Goal: Task Accomplishment & Management: Use online tool/utility

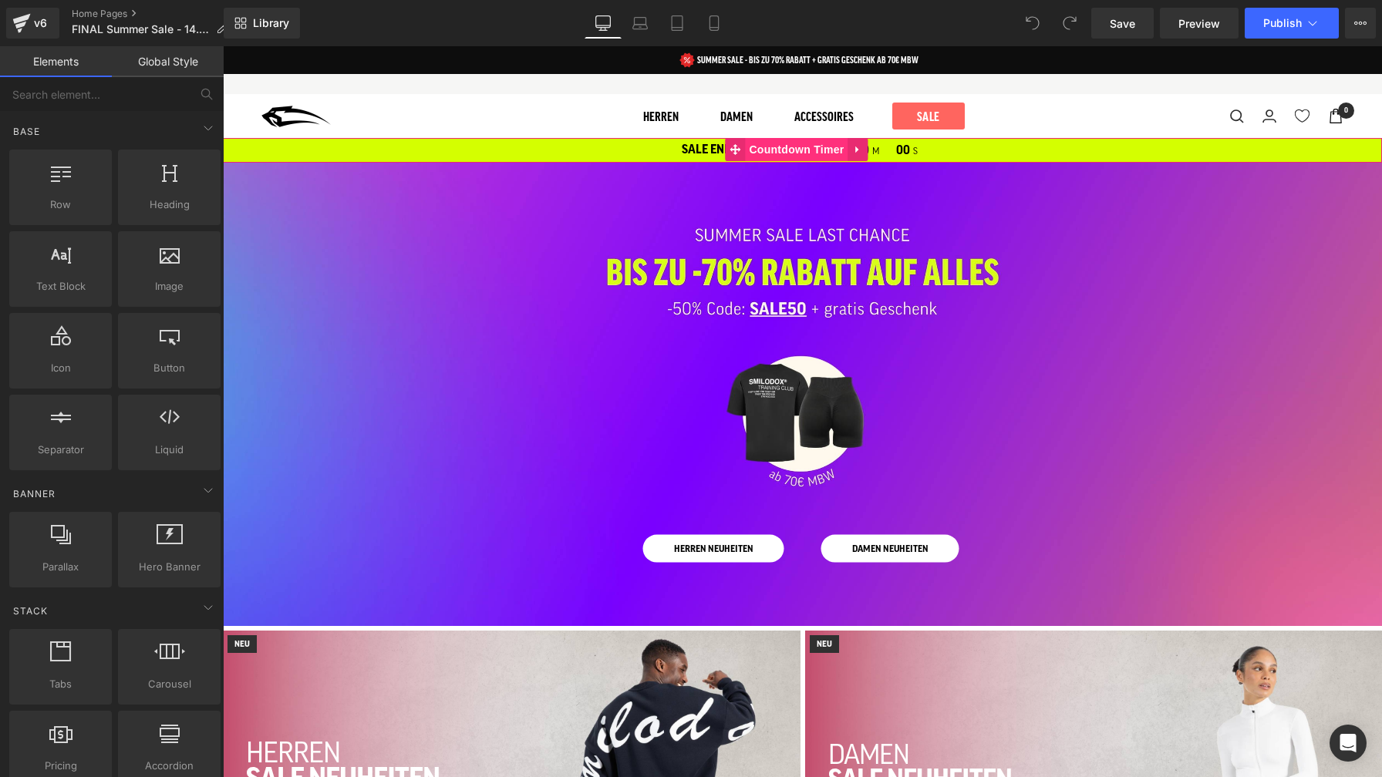
click at [803, 149] on span "Countdown Timer" at bounding box center [796, 149] width 103 height 23
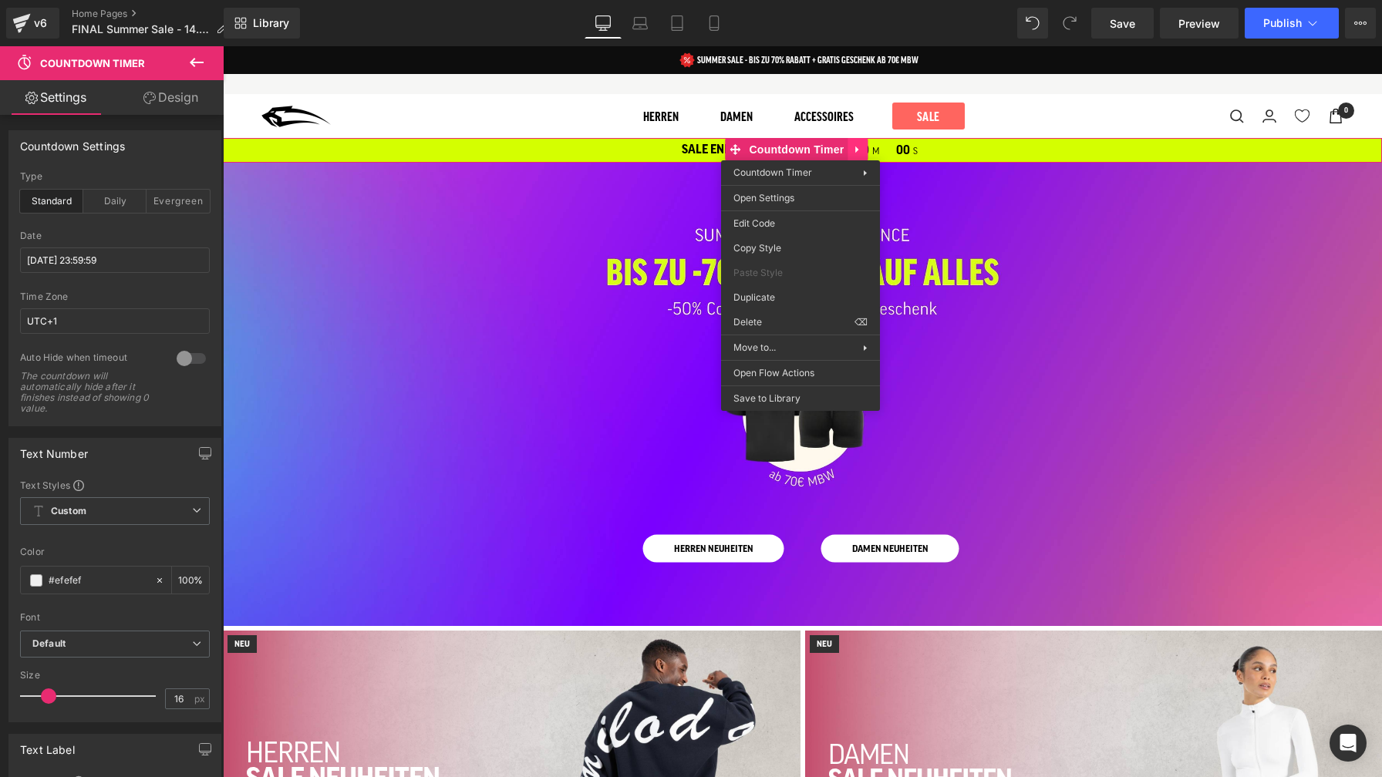
click at [862, 150] on div "SALE ENDET IN: 00 T 00 S 00 M 00 S Countdown Timer" at bounding box center [802, 150] width 1159 height 25
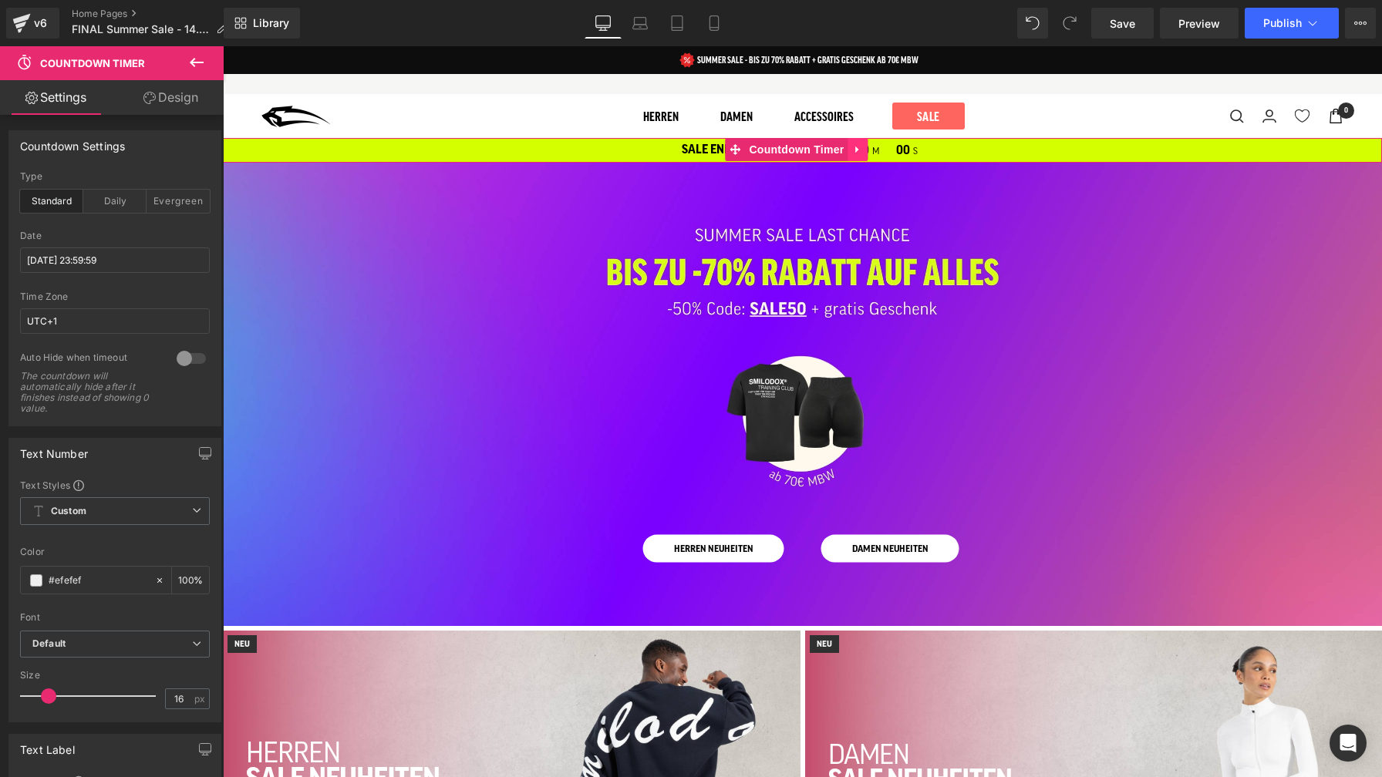
click at [858, 149] on icon at bounding box center [856, 150] width 3 height 7
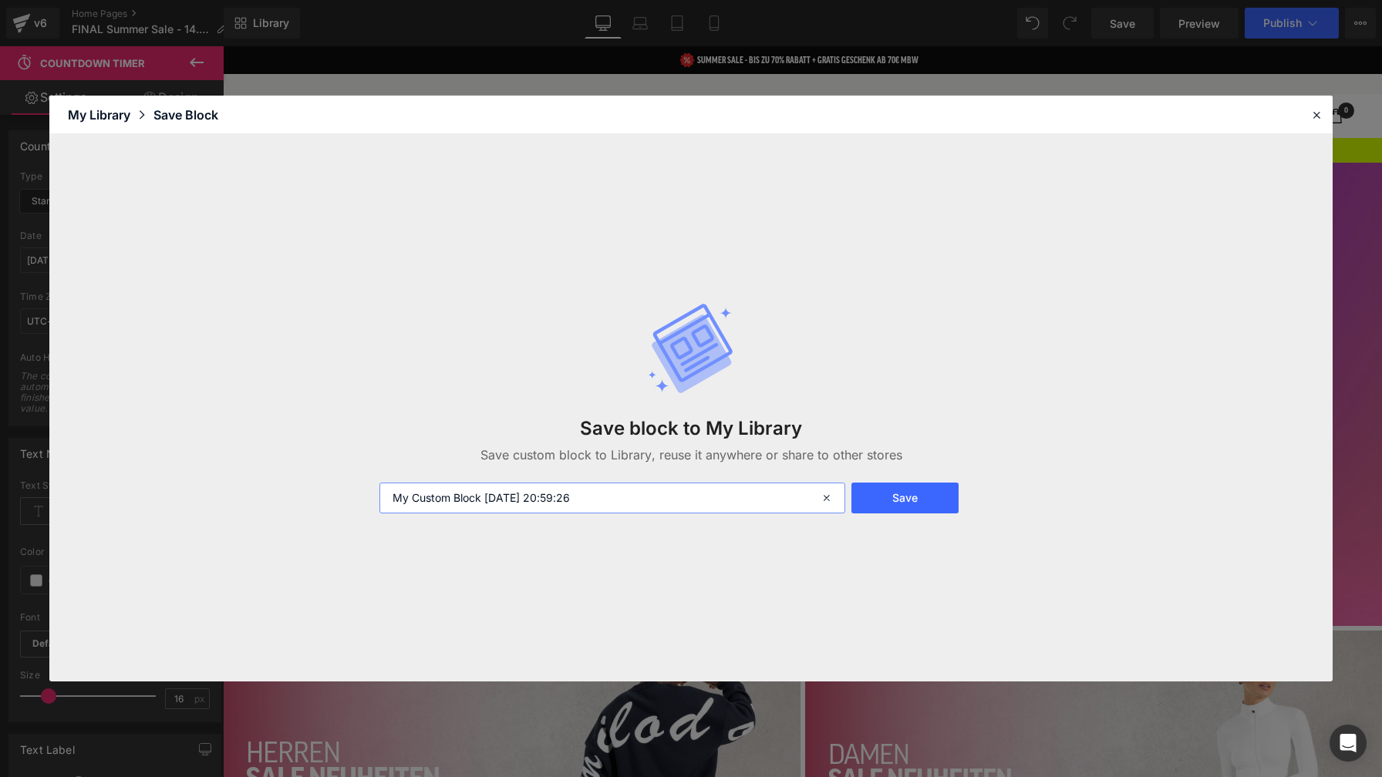
drag, startPoint x: 609, startPoint y: 499, endPoint x: 364, endPoint y: 501, distance: 245.3
click at [366, 501] on div "Save block to My Library Save custom block to Library, reuse it anywhere or sha…" at bounding box center [690, 408] width 1283 height 548
type input "Home Page Countdown bellow Header - [DATE]"
click at [901, 502] on button "Save" at bounding box center [905, 498] width 107 height 31
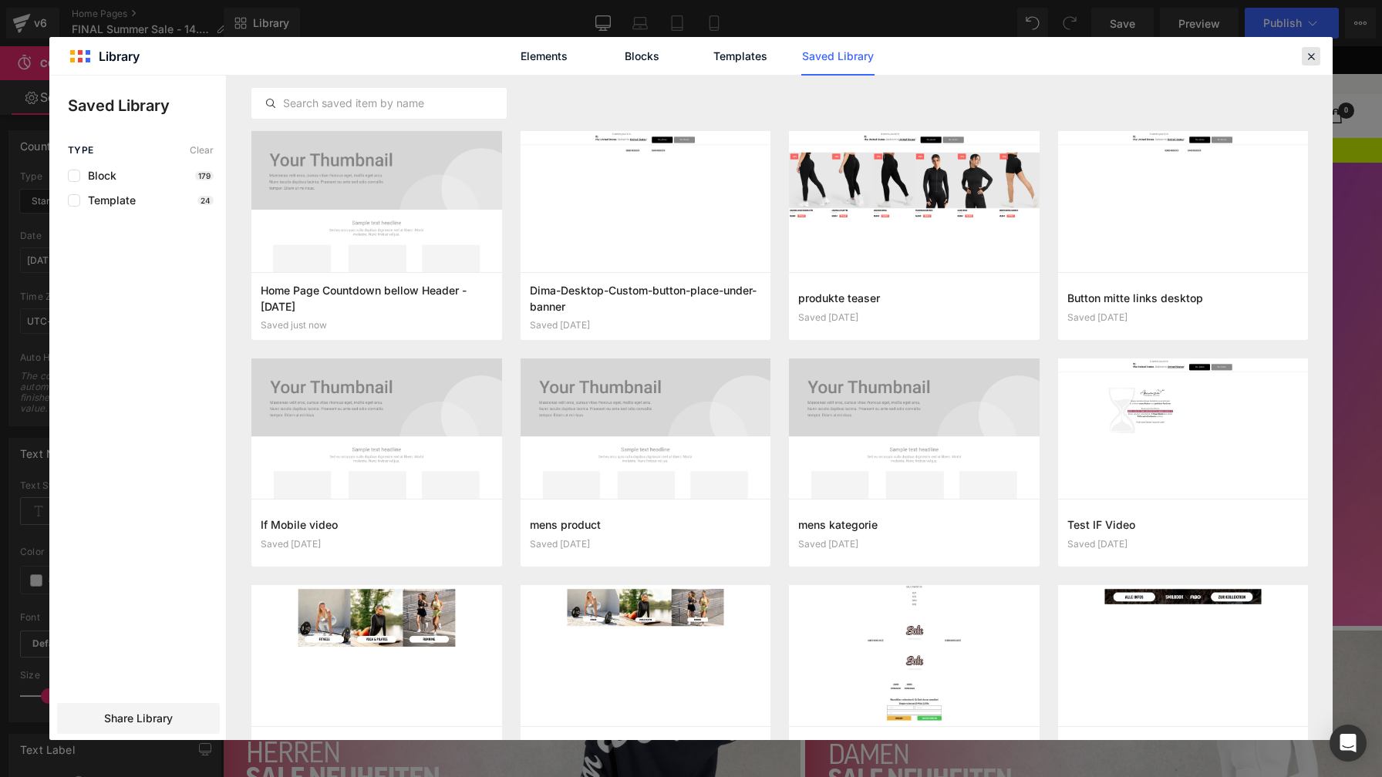
click at [1311, 58] on icon at bounding box center [1311, 56] width 14 height 14
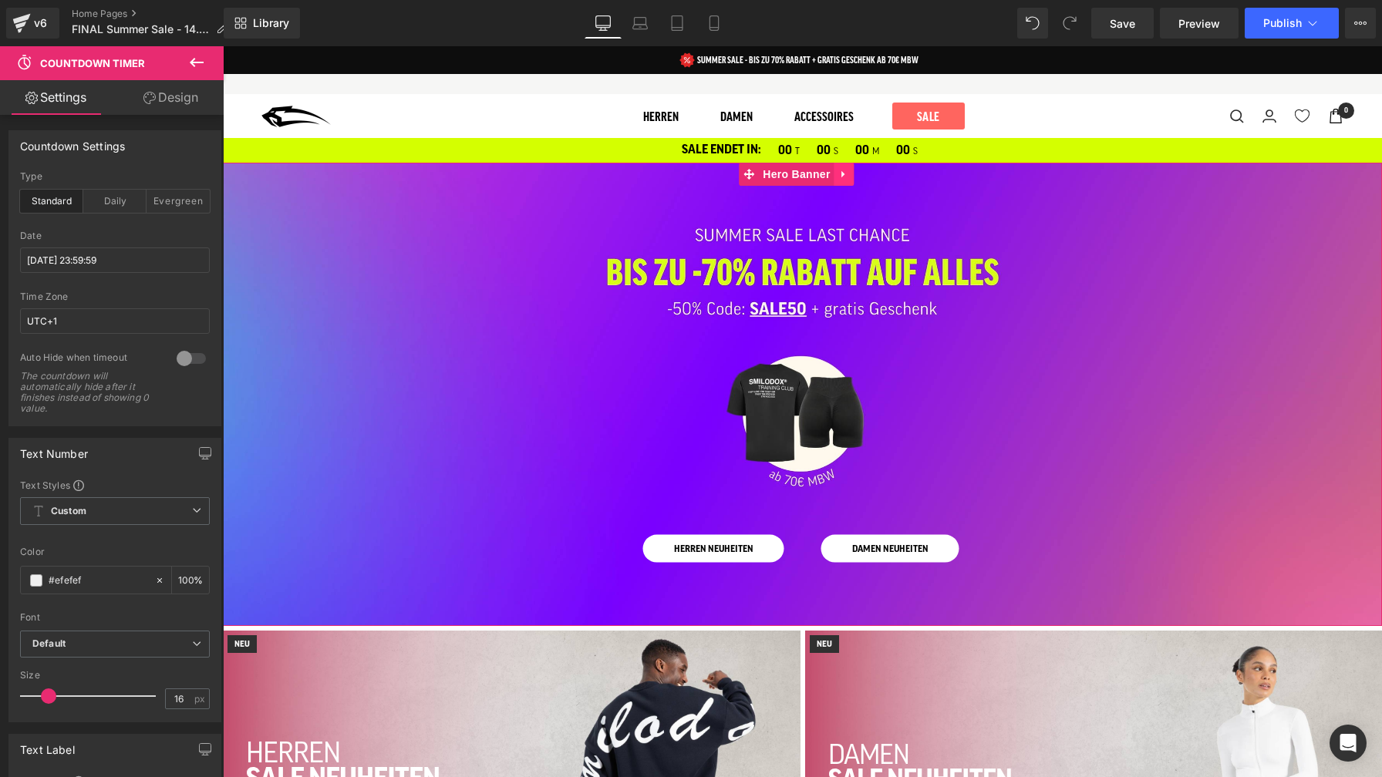
click at [839, 174] on icon at bounding box center [844, 175] width 11 height 12
click at [852, 173] on icon at bounding box center [854, 174] width 11 height 11
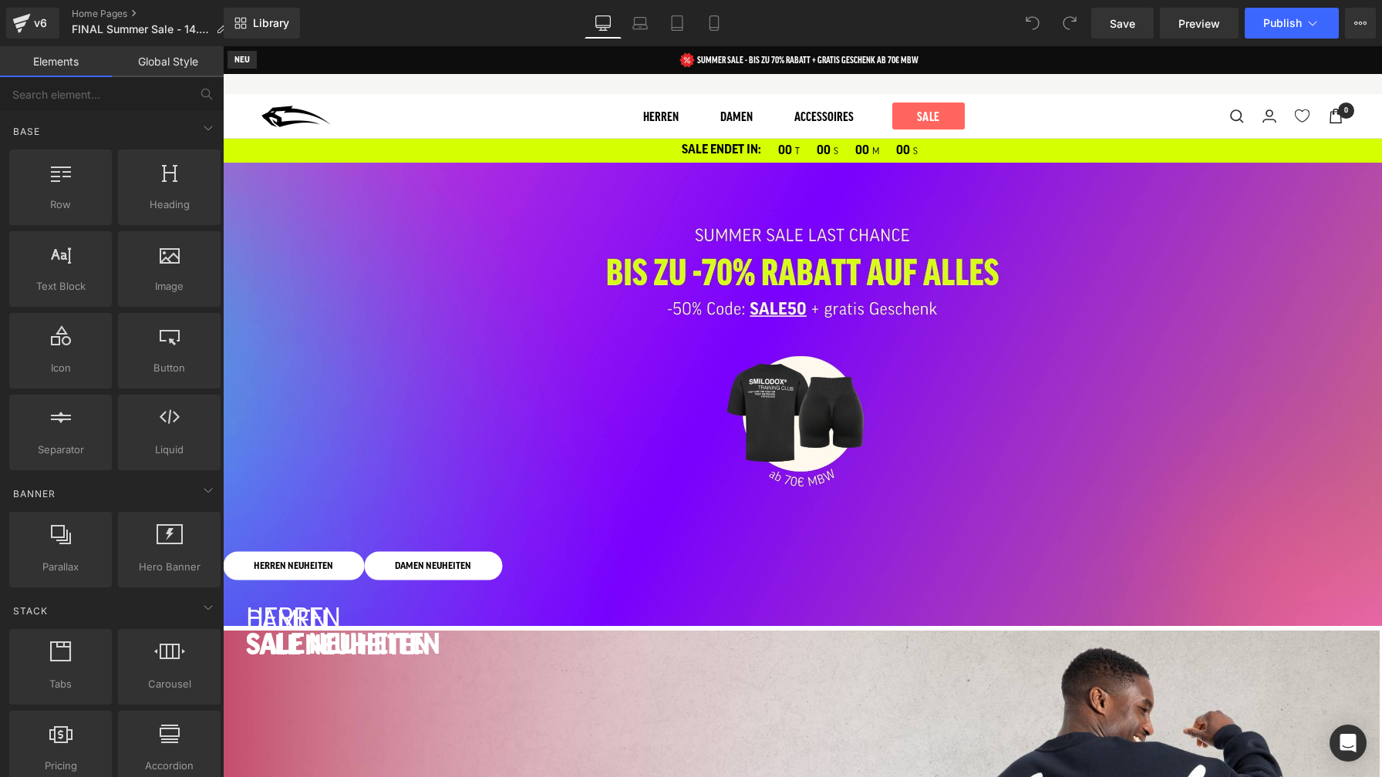
click at [223, 46] on icon at bounding box center [223, 46] width 0 height 0
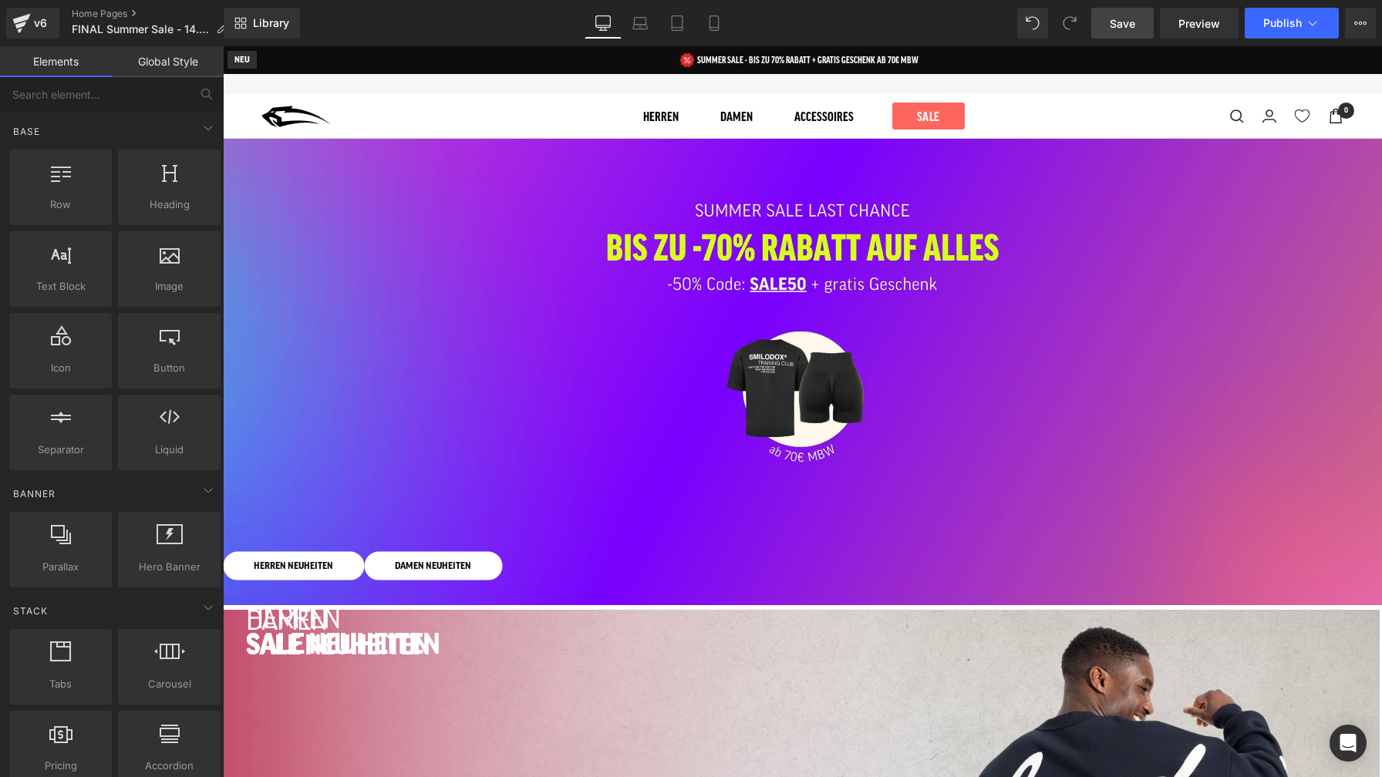
click at [1128, 29] on span "Save" at bounding box center [1122, 23] width 25 height 16
click at [1277, 25] on span "Publish" at bounding box center [1282, 23] width 39 height 12
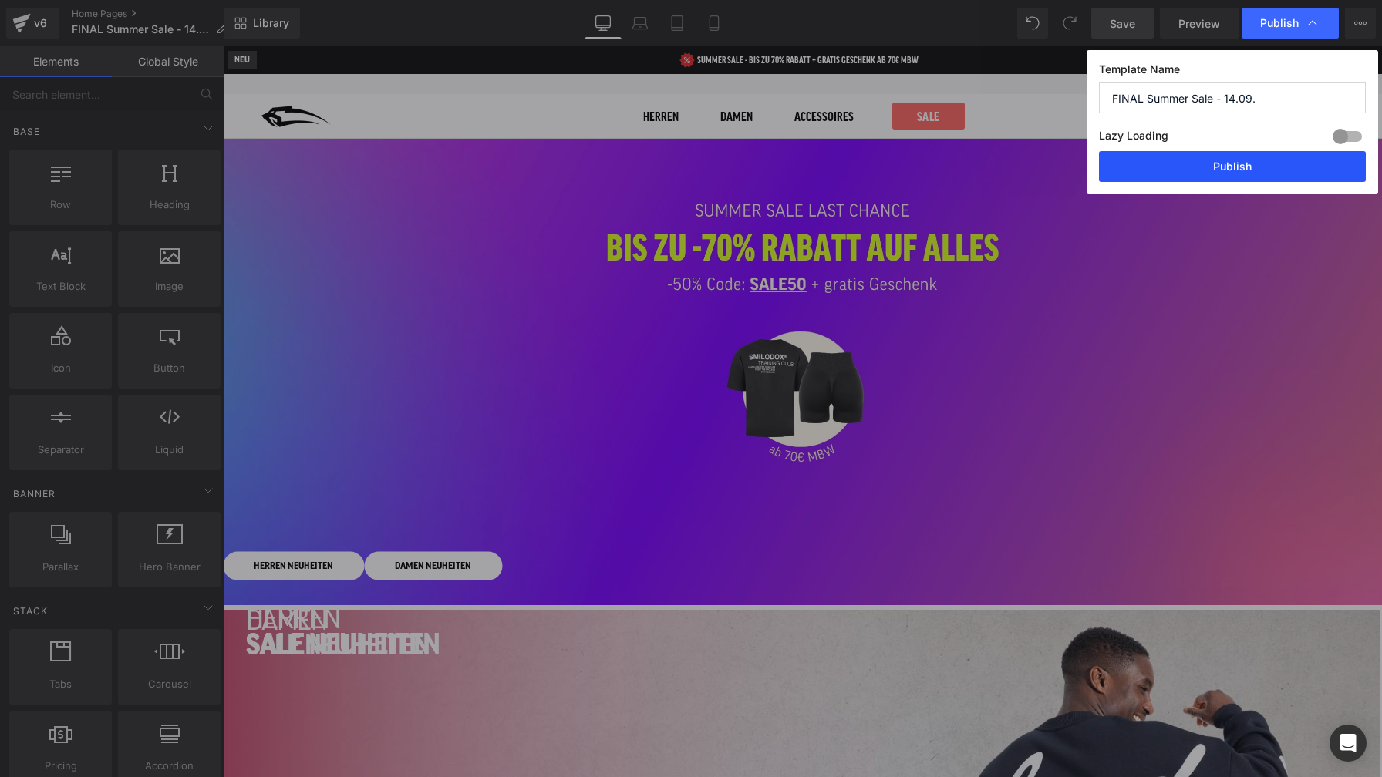
click at [1273, 165] on button "Publish" at bounding box center [1232, 166] width 267 height 31
